Goal: Find specific page/section: Find specific page/section

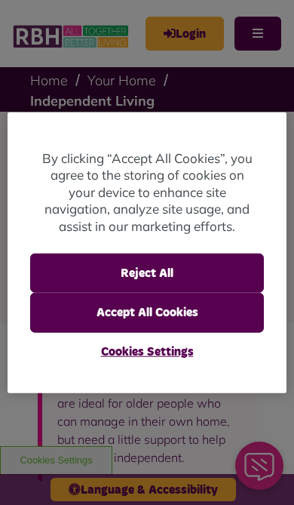
click at [220, 320] on button "Accept All Cookies" at bounding box center [147, 312] width 235 height 39
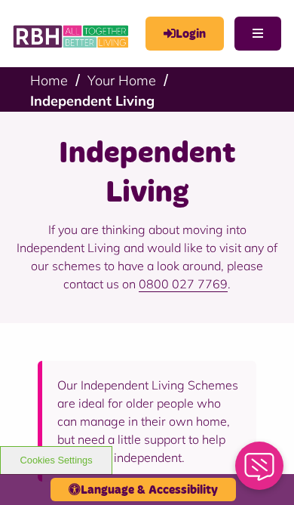
click at [263, 33] on button "Menu" at bounding box center [258, 34] width 47 height 34
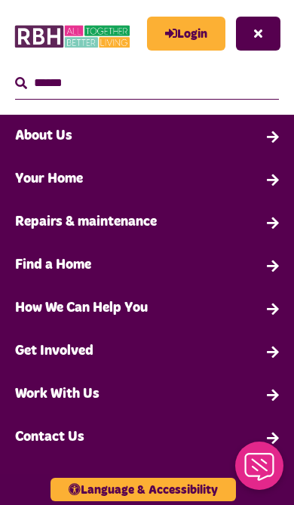
click at [251, 278] on link "Find a Home" at bounding box center [147, 265] width 294 height 43
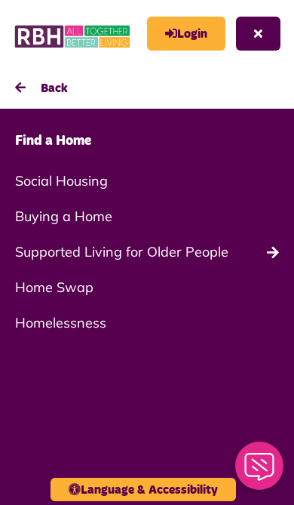
click at [183, 257] on link "Supported Living for Older People" at bounding box center [147, 251] width 294 height 35
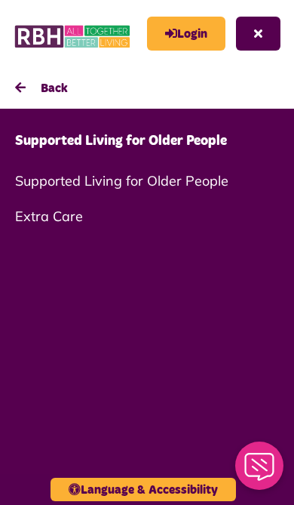
click at [189, 180] on link "Supported Living for Older People" at bounding box center [147, 180] width 294 height 35
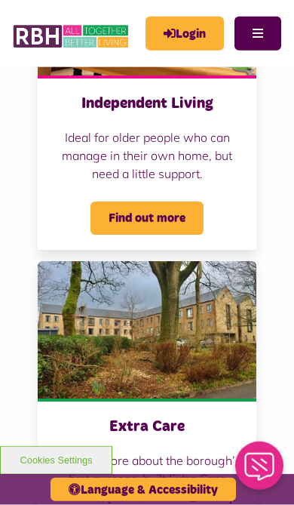
scroll to position [320, 0]
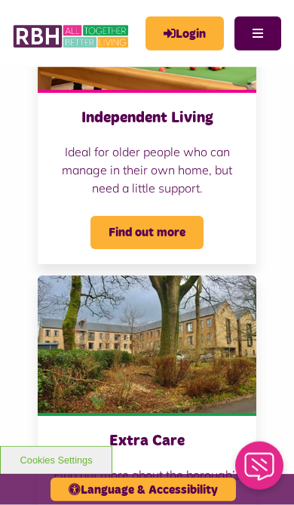
click at [161, 234] on span "Find out more" at bounding box center [147, 232] width 113 height 33
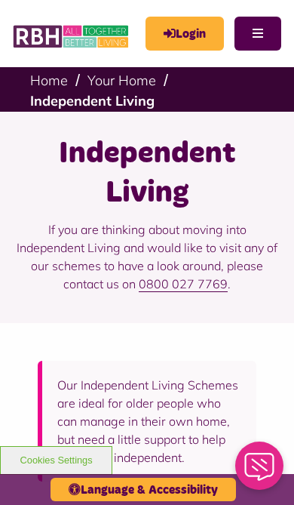
click at [254, 29] on button "Menu" at bounding box center [258, 34] width 47 height 34
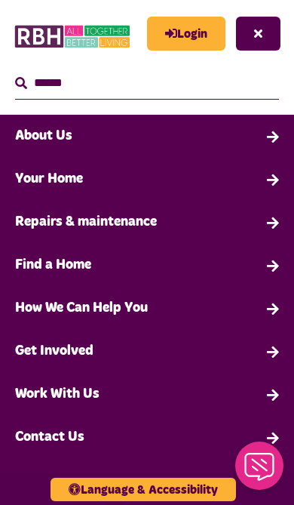
click at [260, 271] on link "Find a Home" at bounding box center [147, 265] width 294 height 43
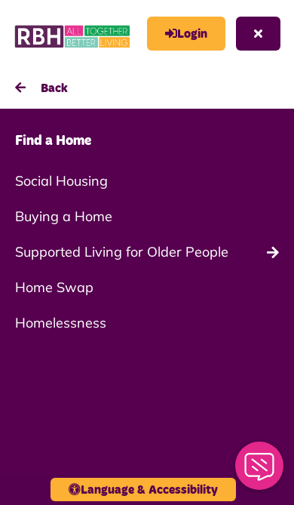
click at [87, 188] on link "Social Housing" at bounding box center [147, 180] width 294 height 35
